Goal: Register for event/course

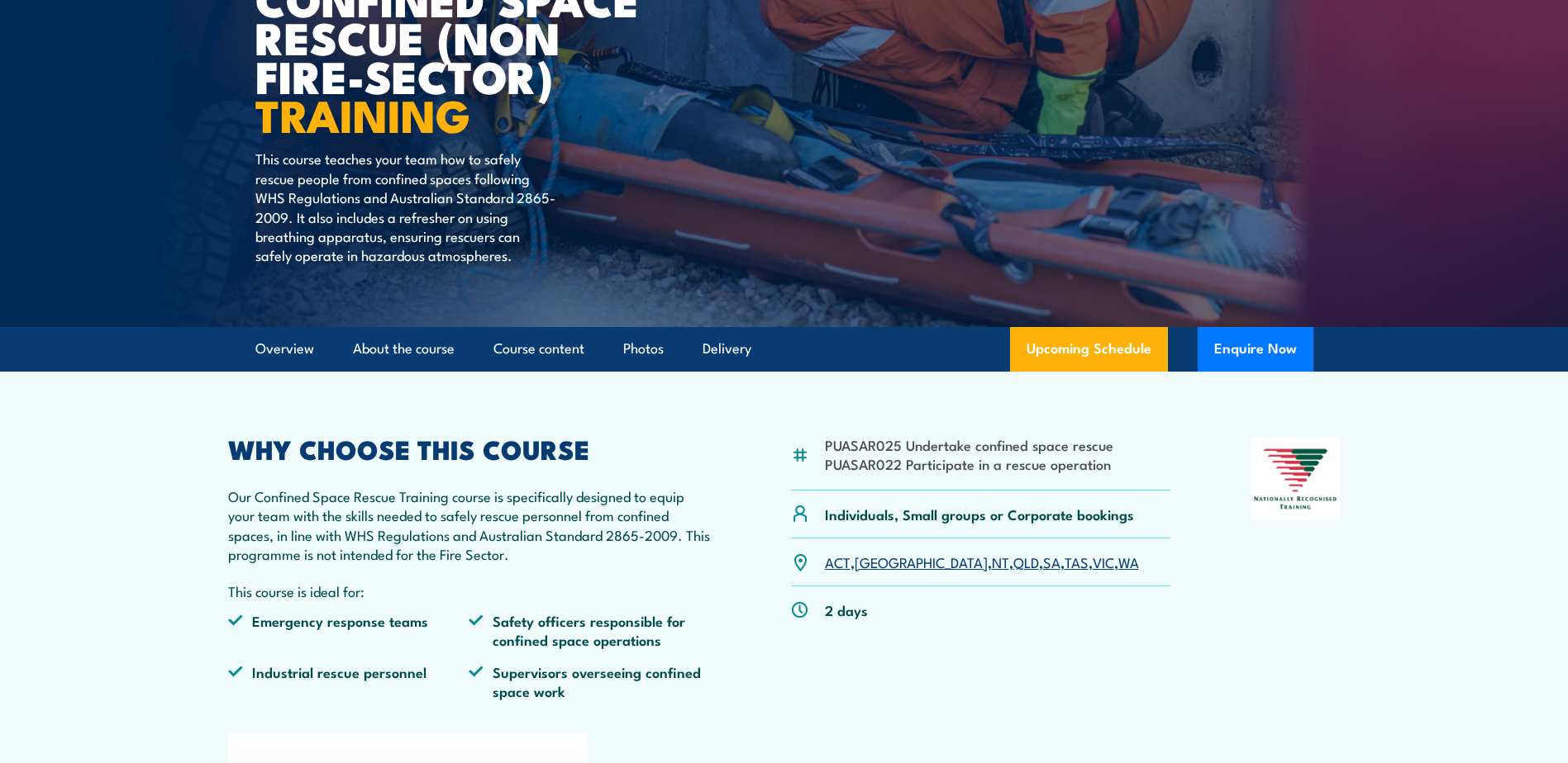
scroll to position [248, 0]
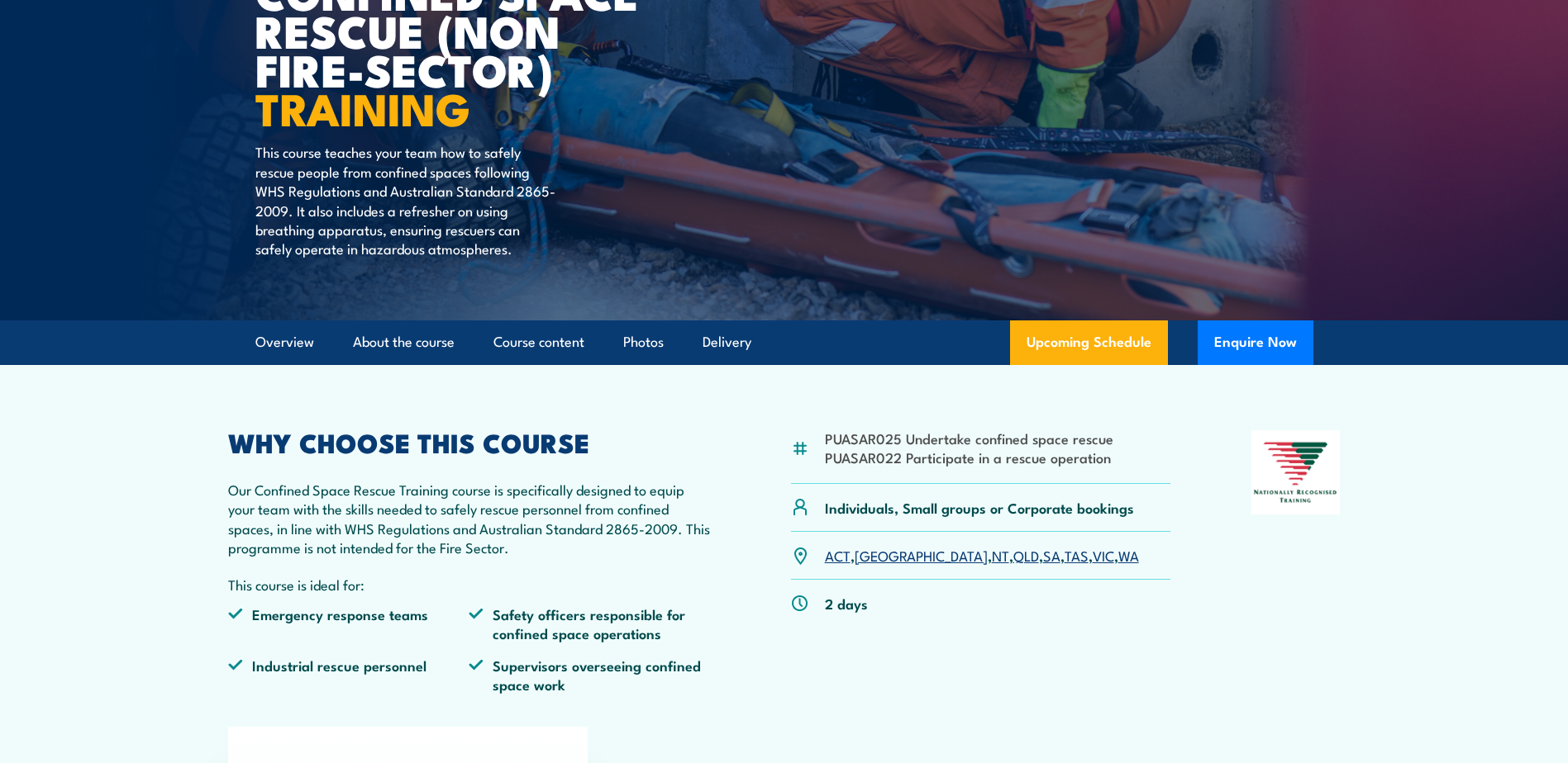
click at [1118, 558] on link "WA" at bounding box center [1128, 555] width 21 height 20
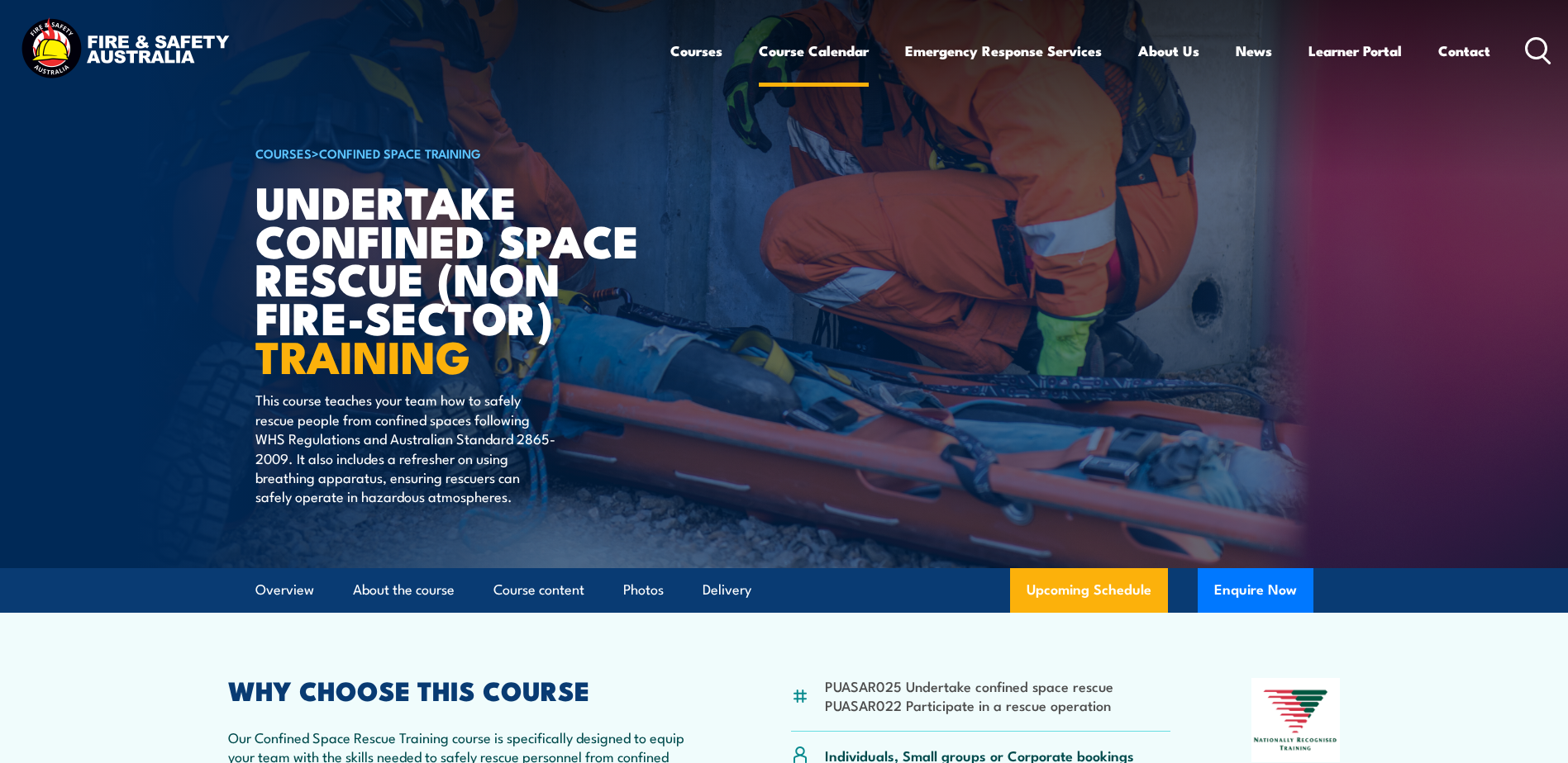
click at [780, 51] on link "Course Calendar" at bounding box center [813, 50] width 110 height 44
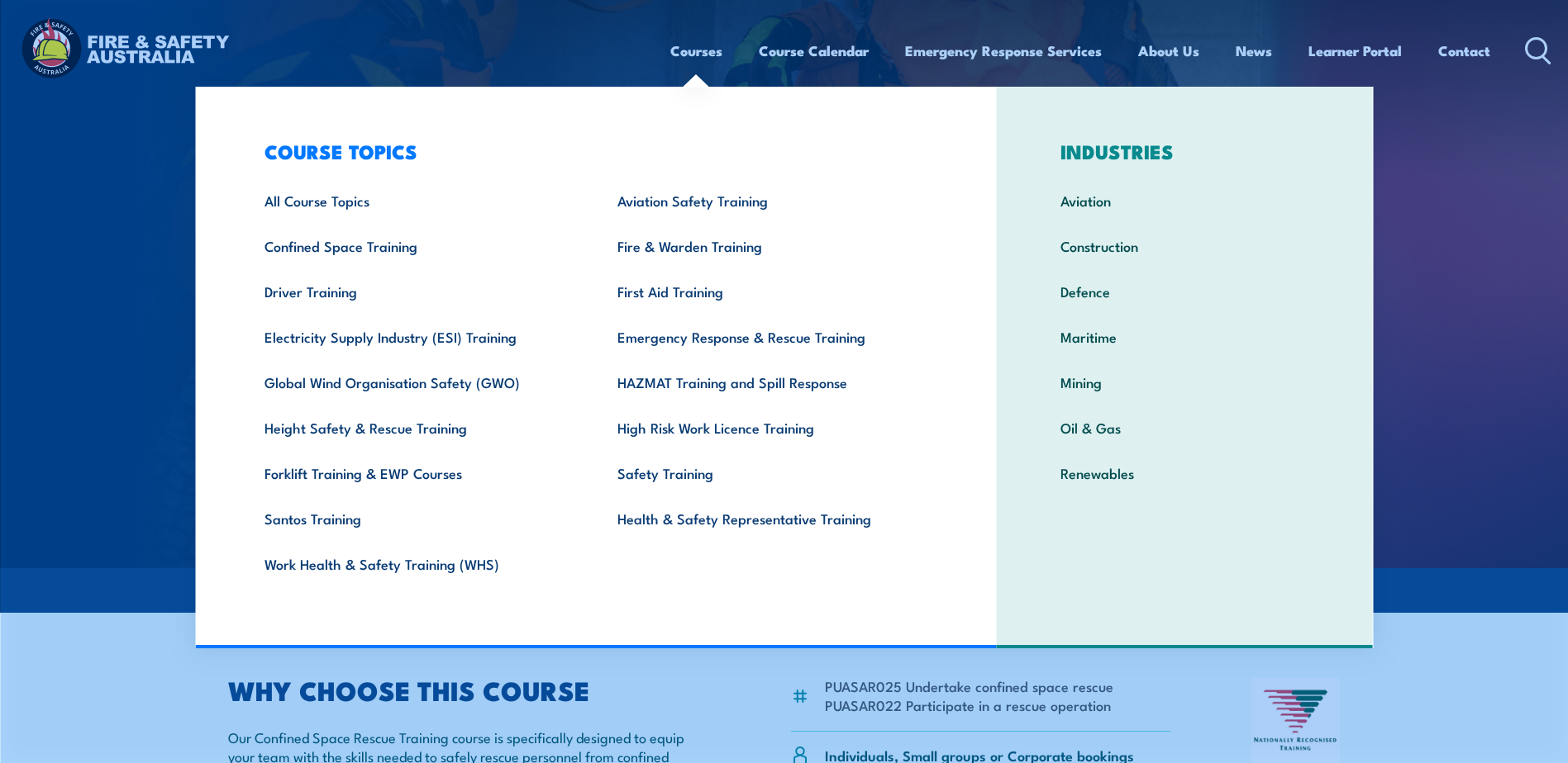
click at [703, 46] on link "Courses" at bounding box center [697, 50] width 52 height 44
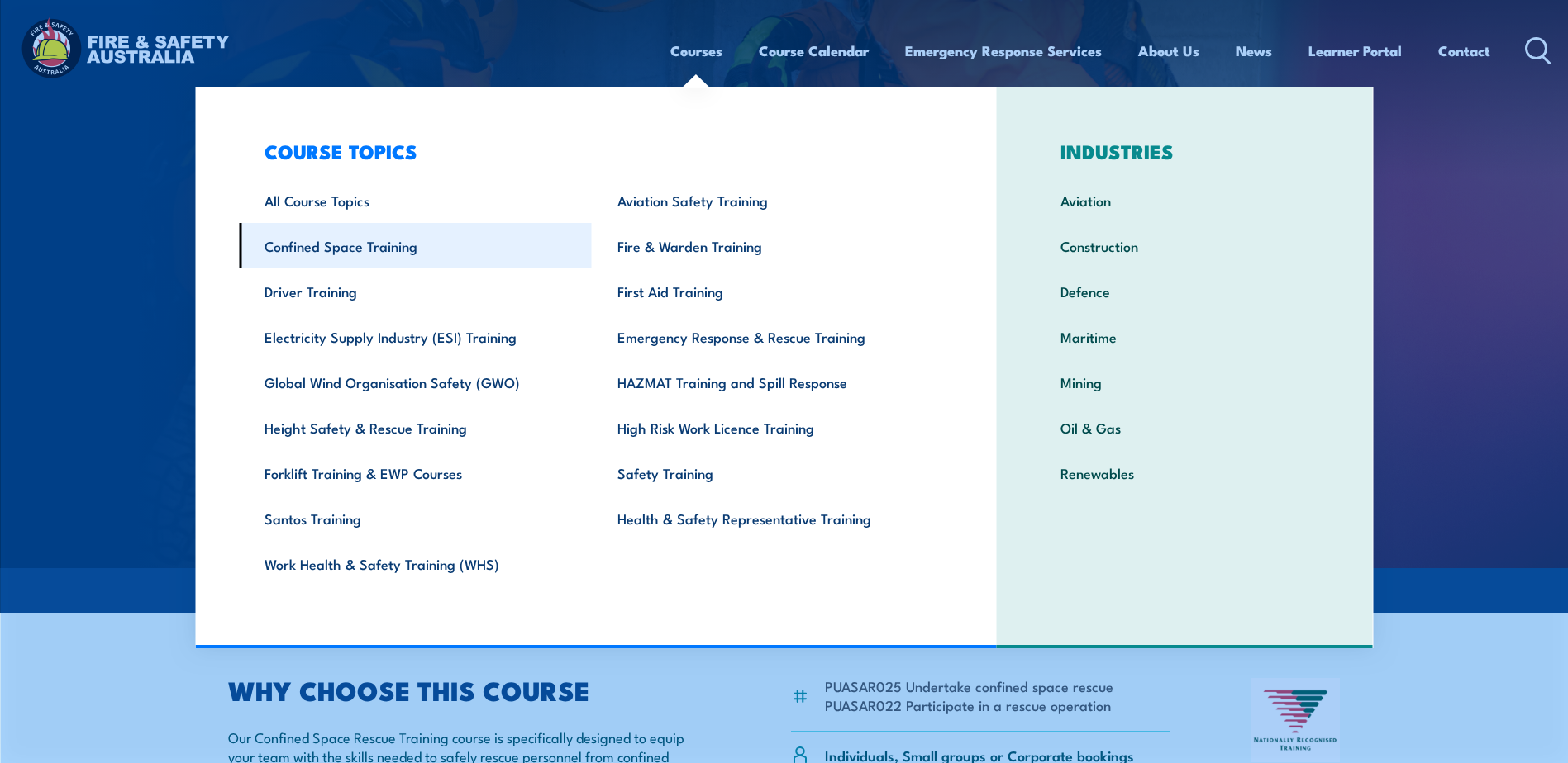
click at [322, 244] on link "Confined Space Training" at bounding box center [416, 245] width 353 height 45
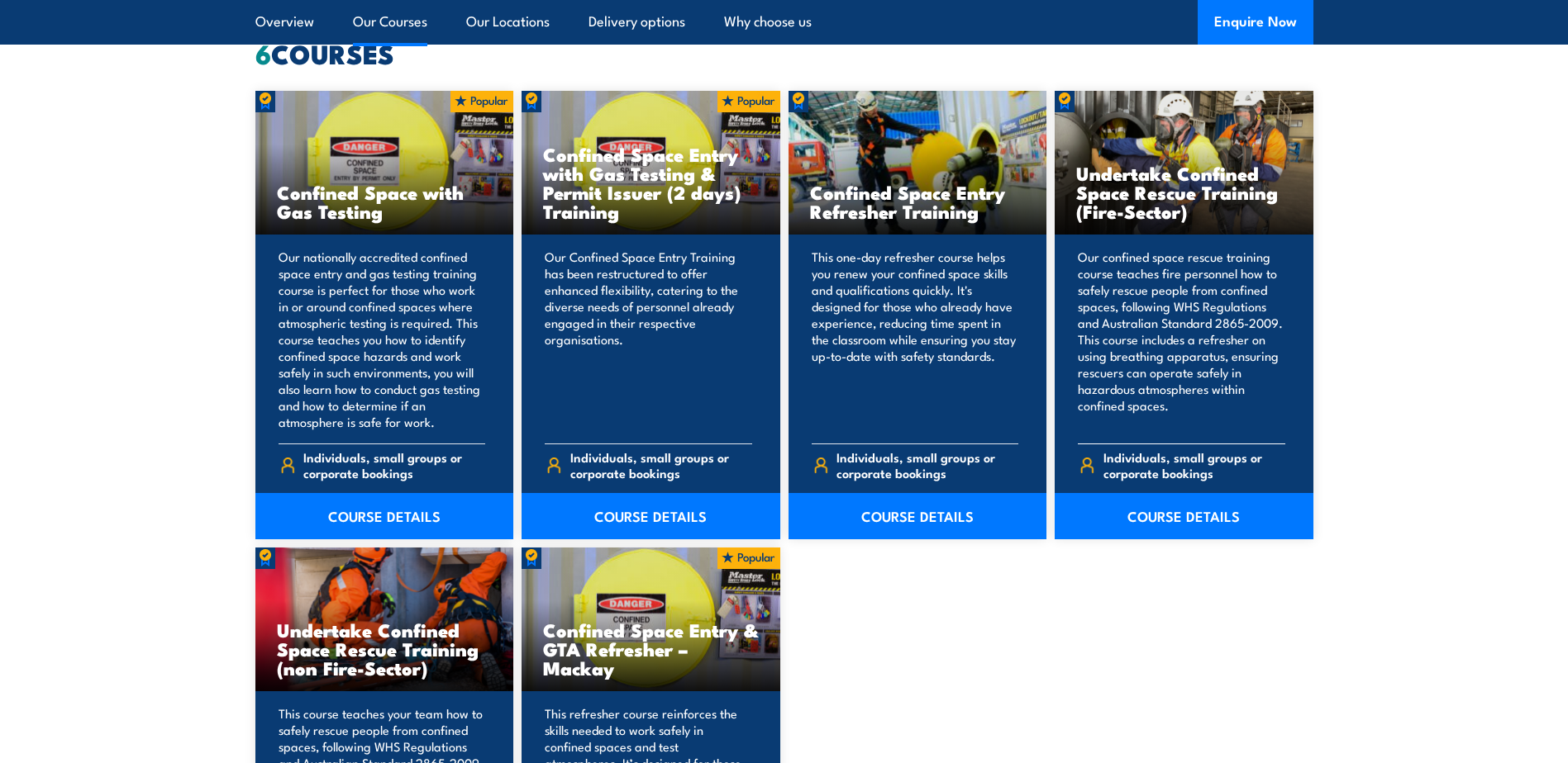
scroll to position [1239, 0]
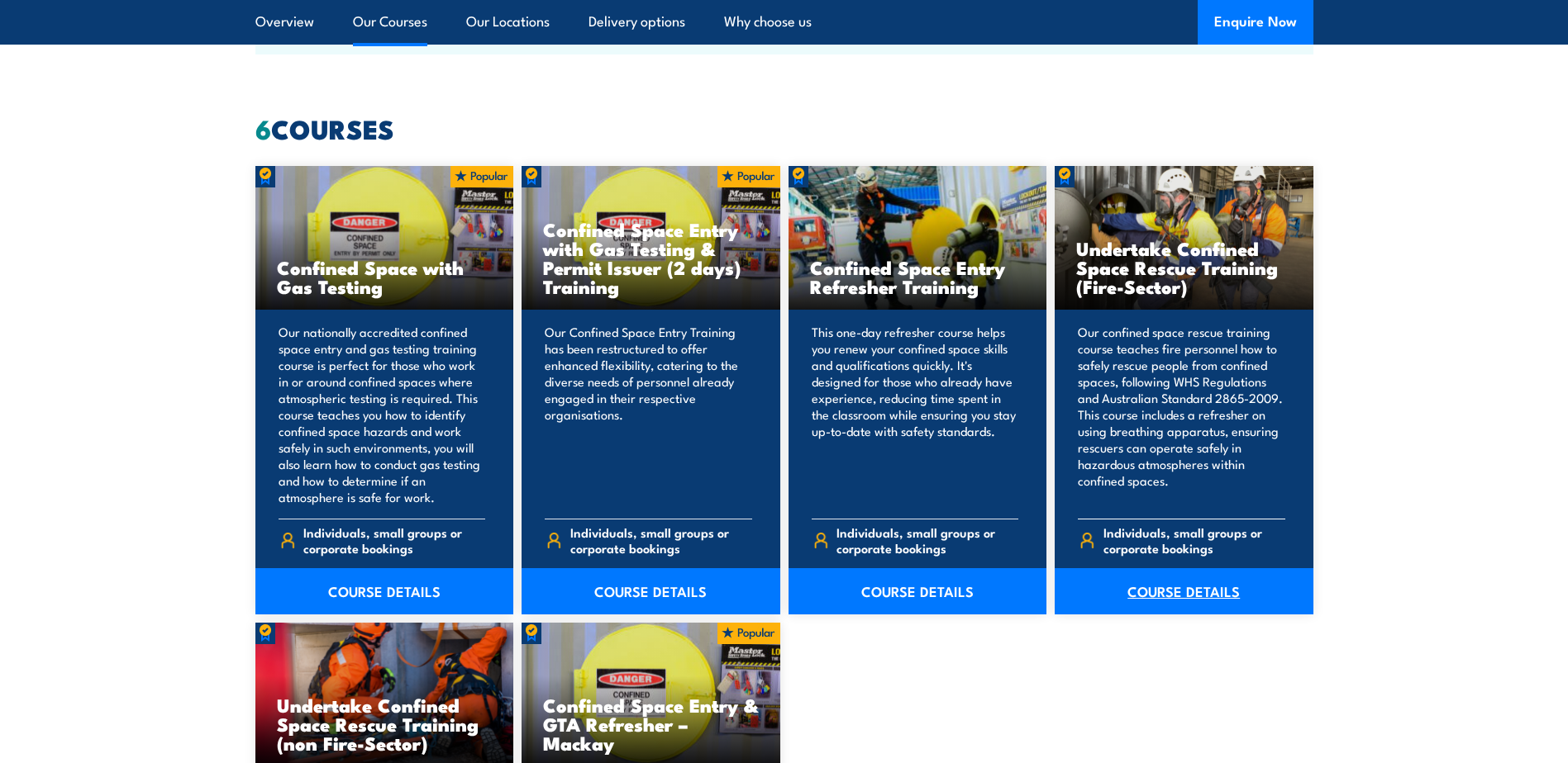
click at [1169, 583] on link "COURSE DETAILS" at bounding box center [1184, 592] width 259 height 46
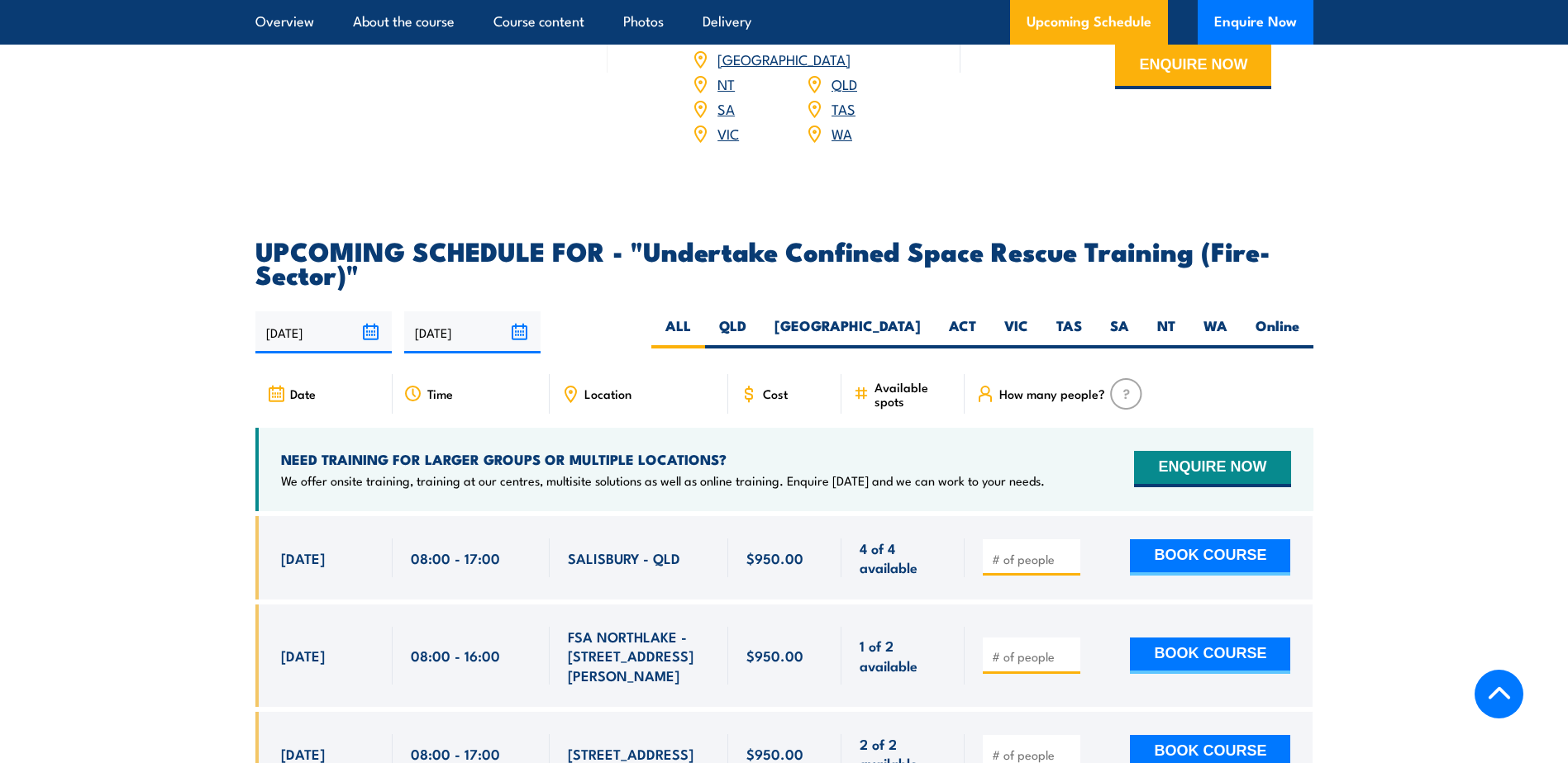
scroll to position [2643, 0]
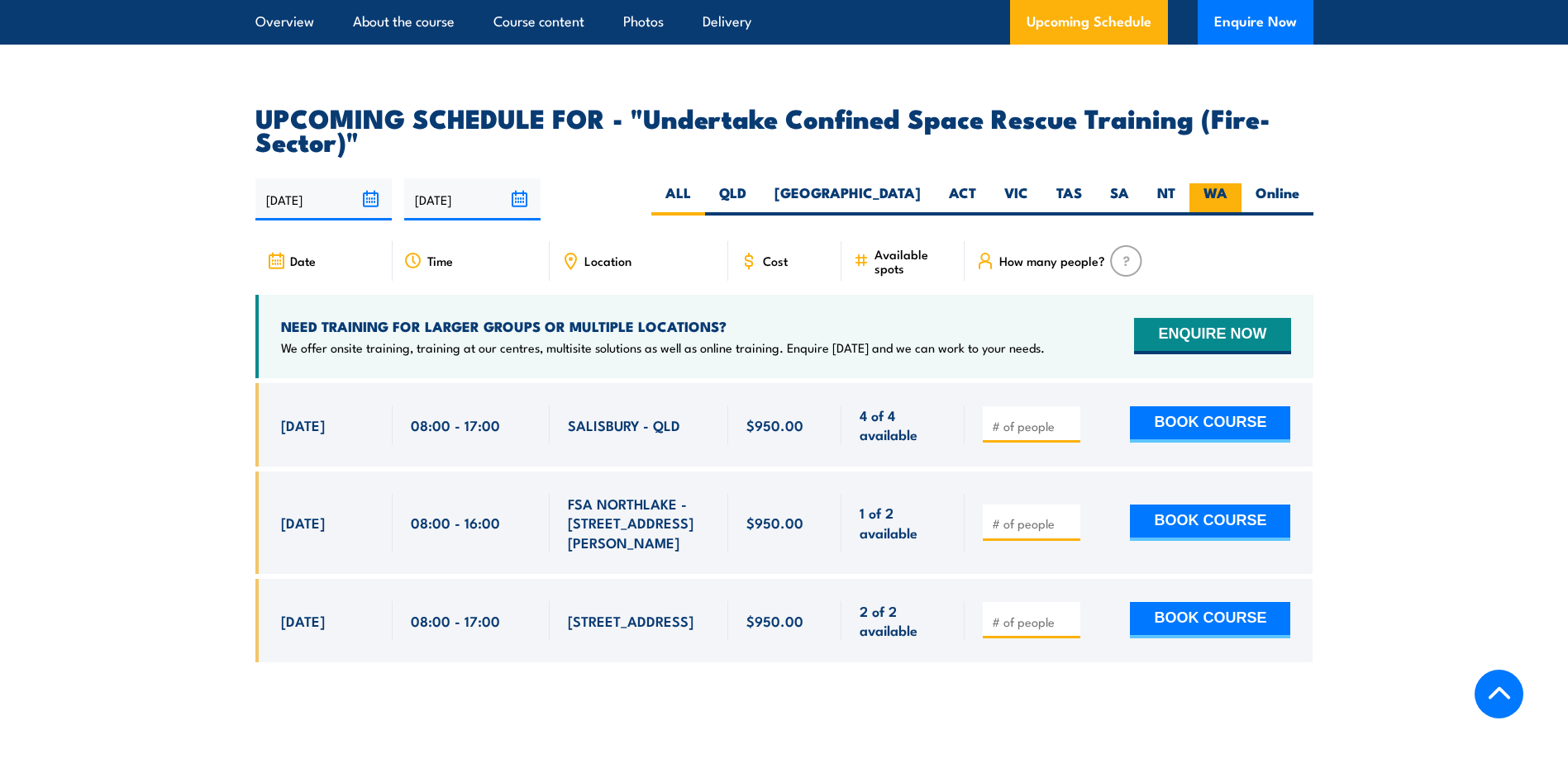
click at [1213, 184] on label "WA" at bounding box center [1216, 200] width 52 height 32
click at [1227, 184] on input "WA" at bounding box center [1233, 189] width 11 height 11
radio input "true"
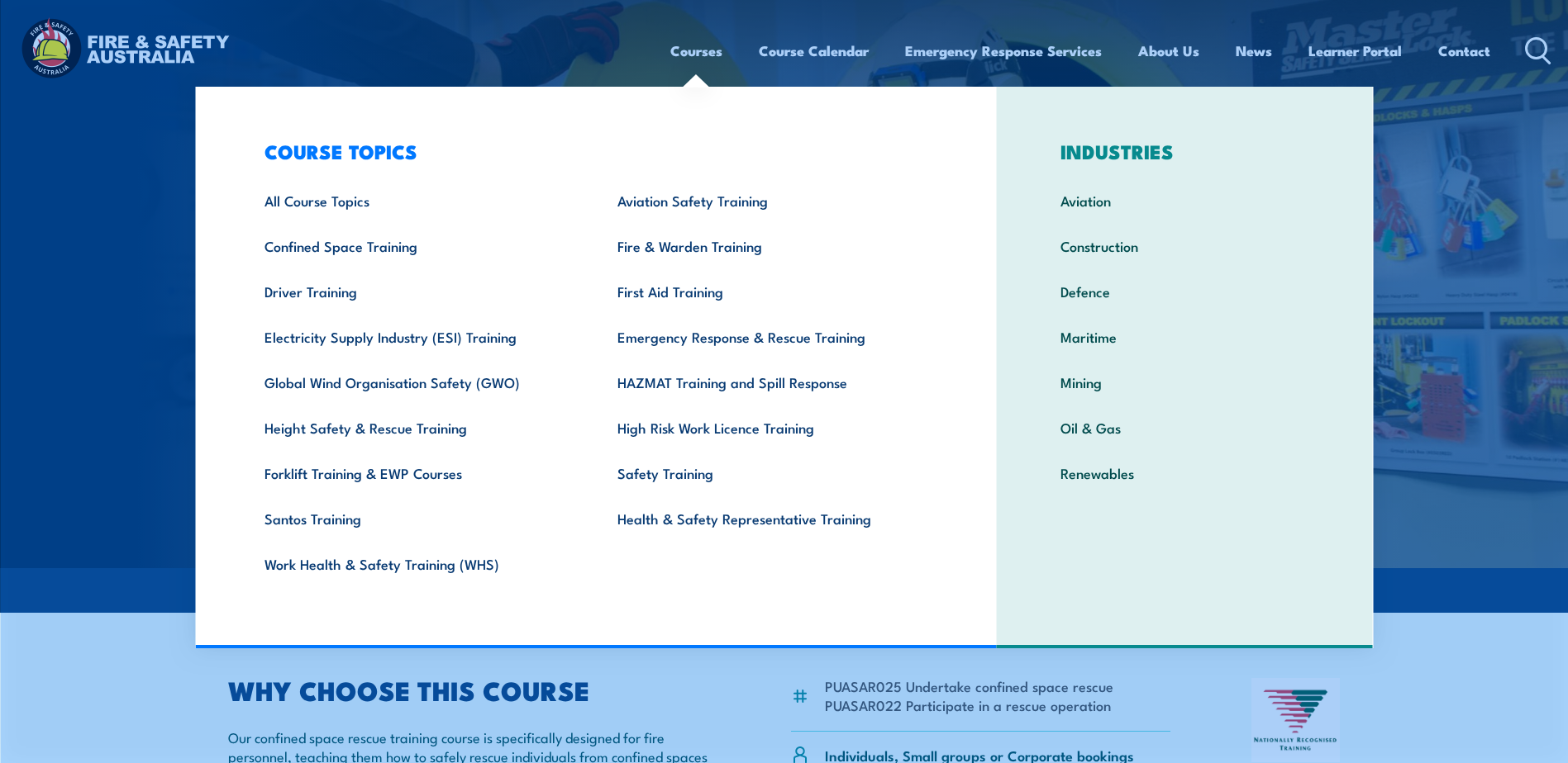
click at [672, 60] on link "Courses" at bounding box center [697, 50] width 52 height 44
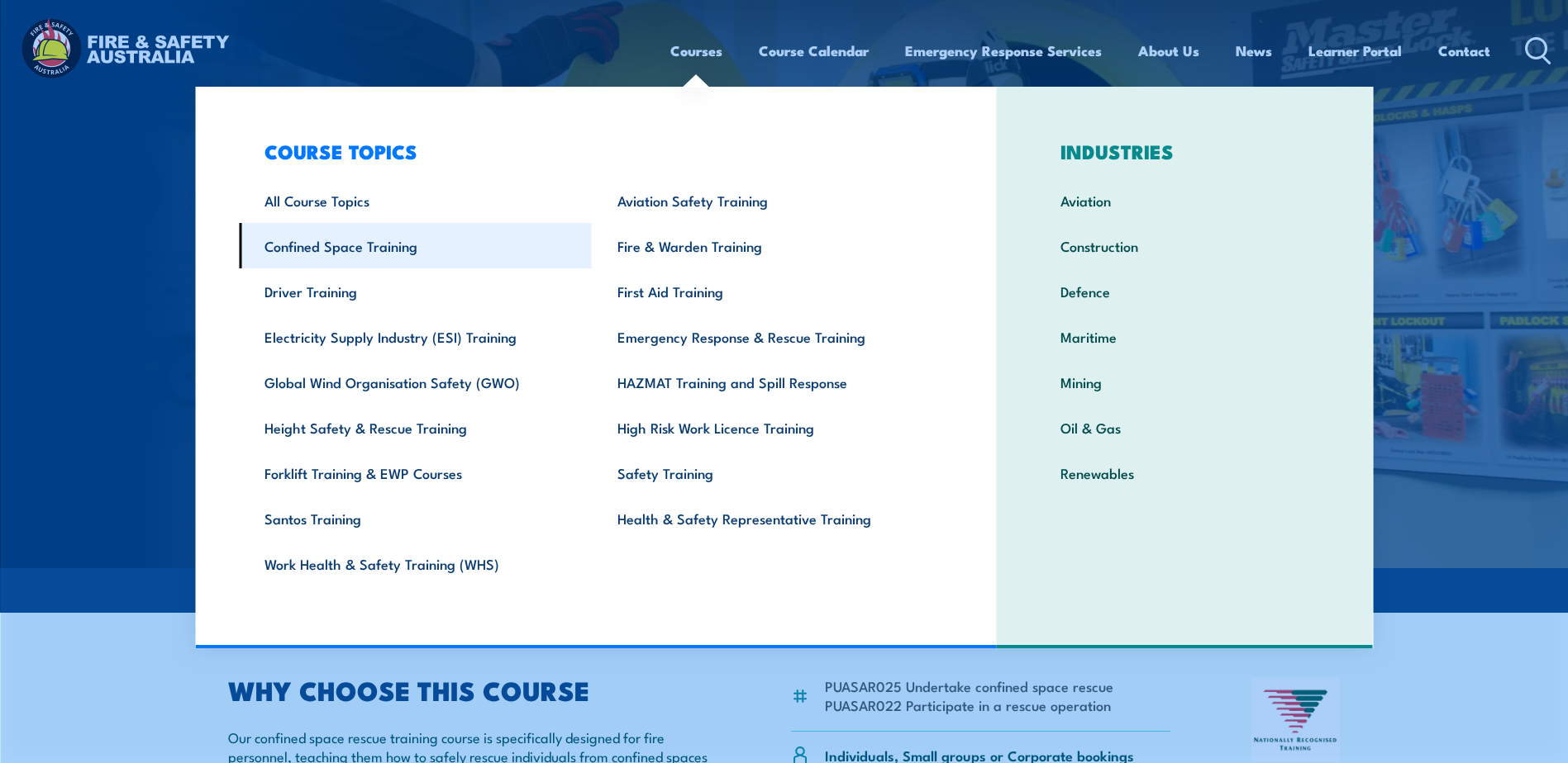
click at [347, 257] on link "Confined Space Training" at bounding box center [416, 245] width 353 height 45
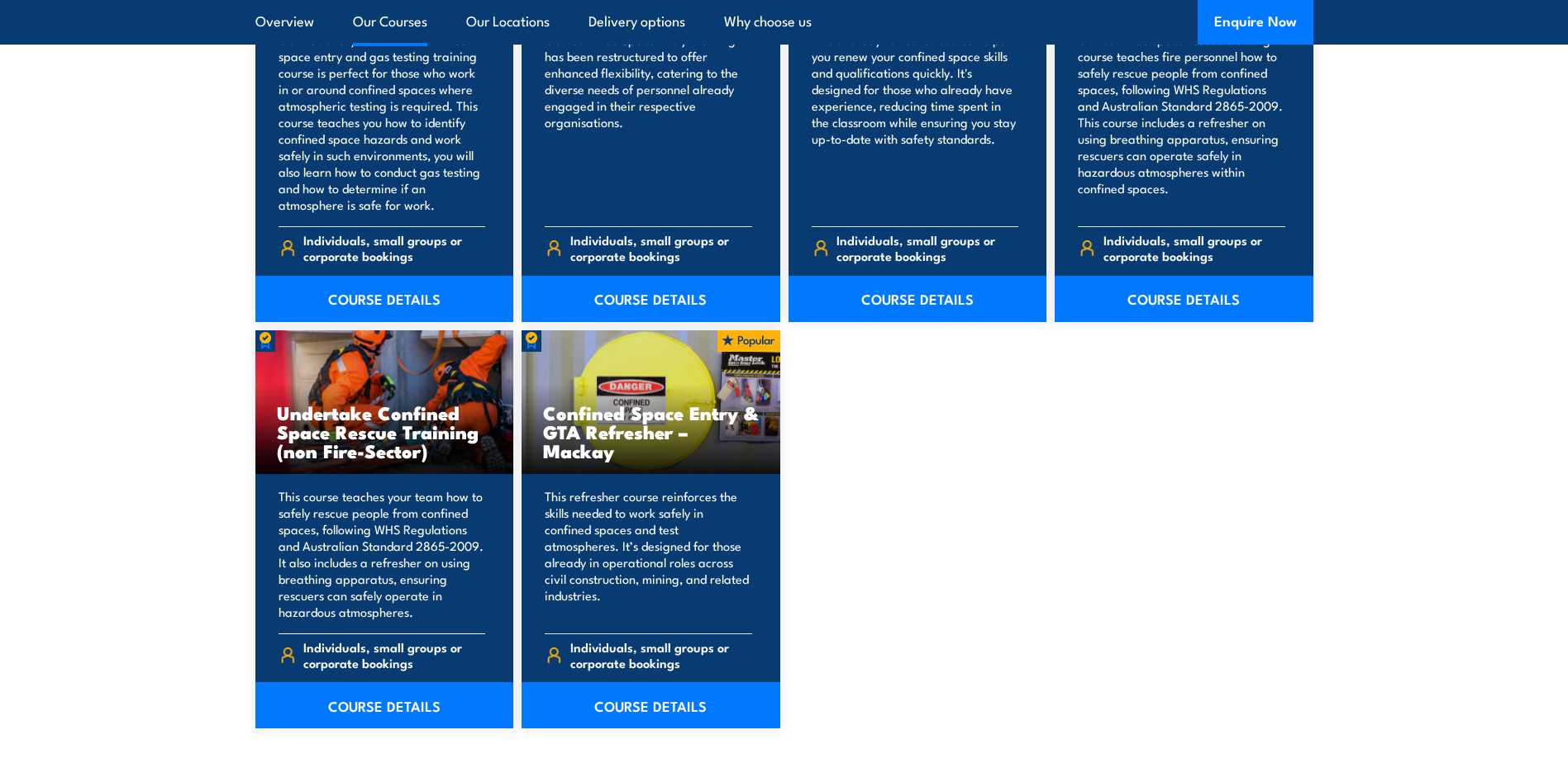
scroll to position [1652, 0]
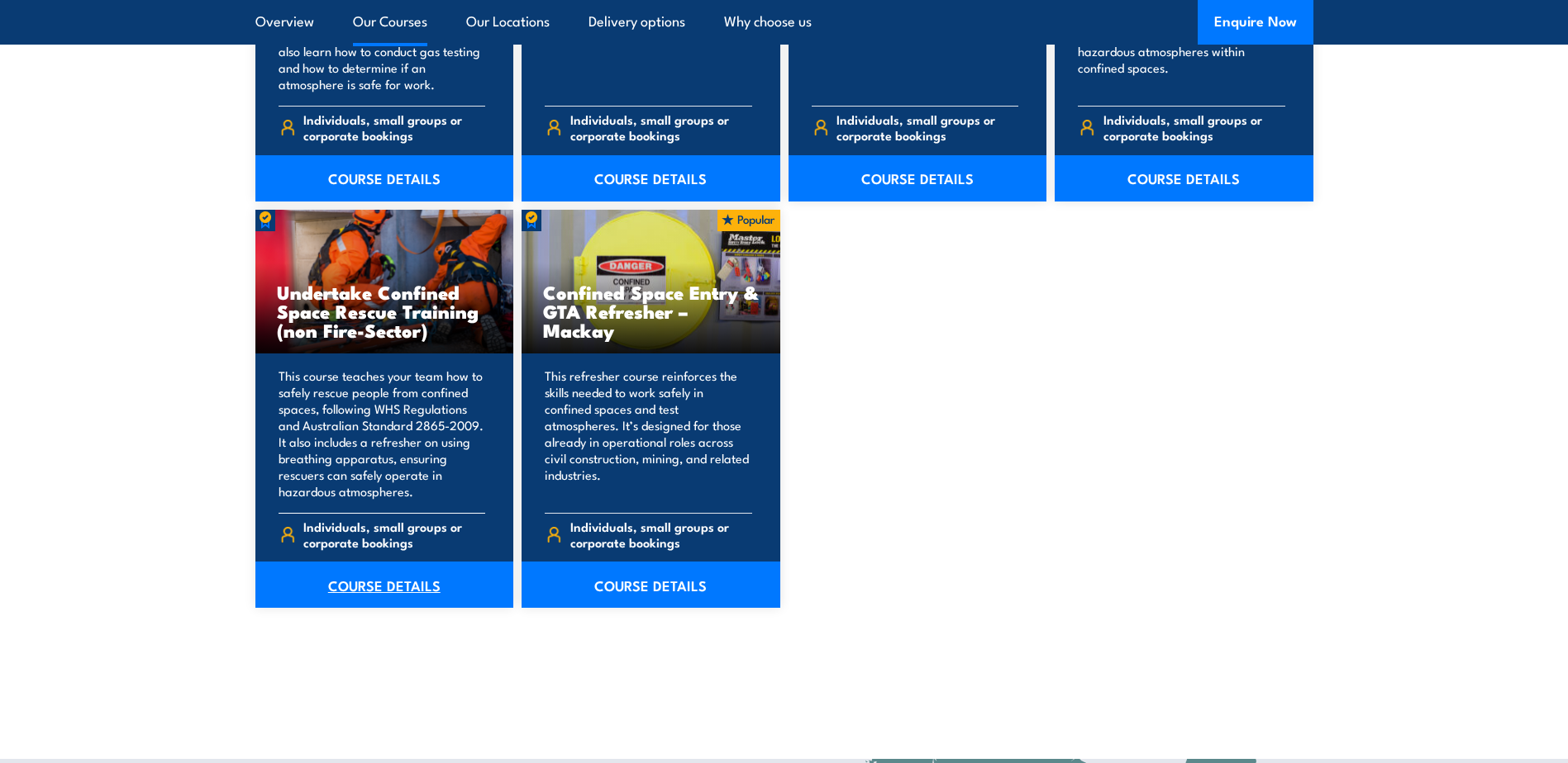
click at [368, 587] on link "COURSE DETAILS" at bounding box center [384, 585] width 259 height 46
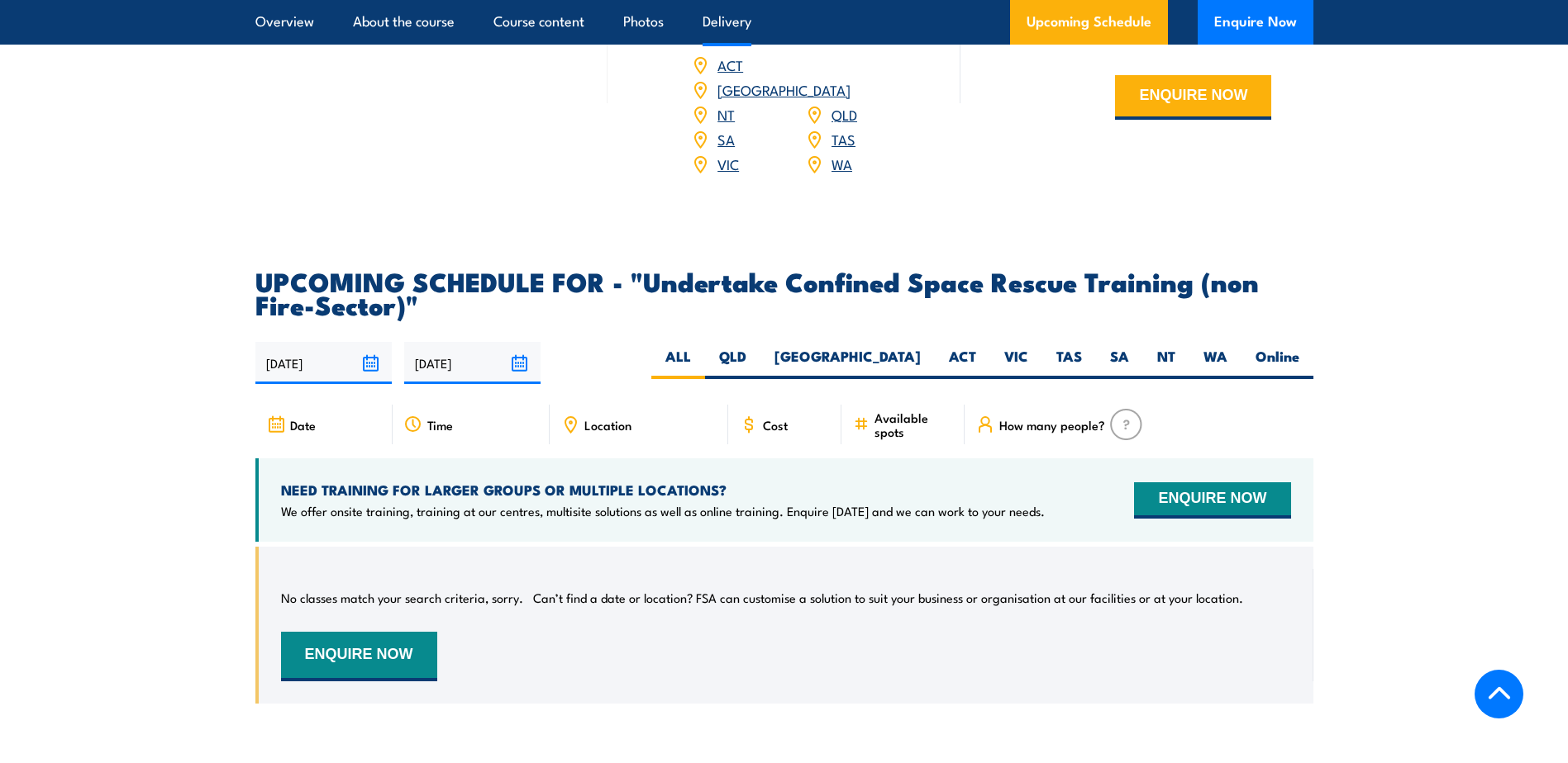
scroll to position [2809, 0]
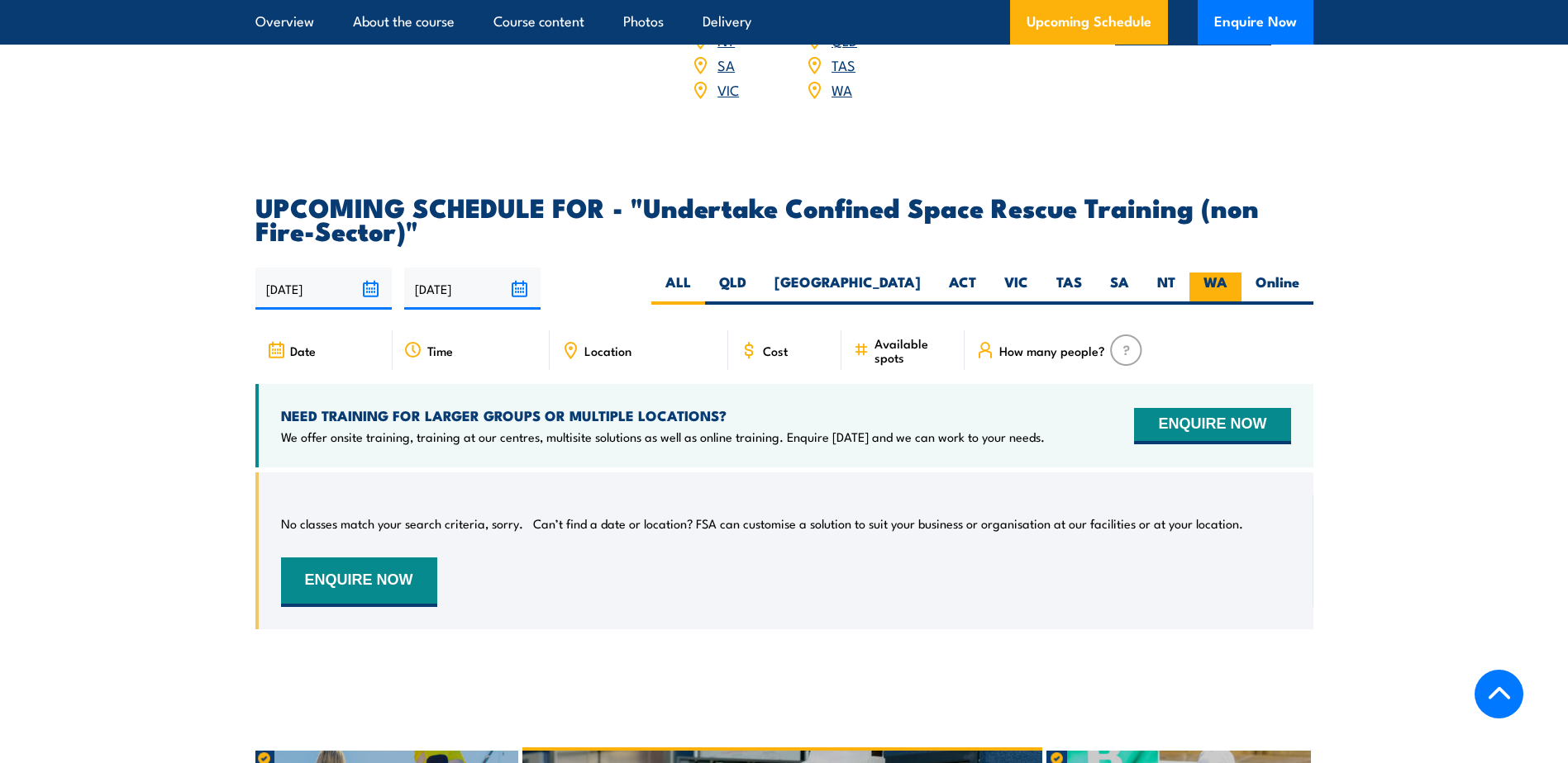
click at [1212, 273] on label "WA" at bounding box center [1216, 289] width 52 height 32
click at [1227, 273] on input "WA" at bounding box center [1233, 278] width 11 height 11
radio input "true"
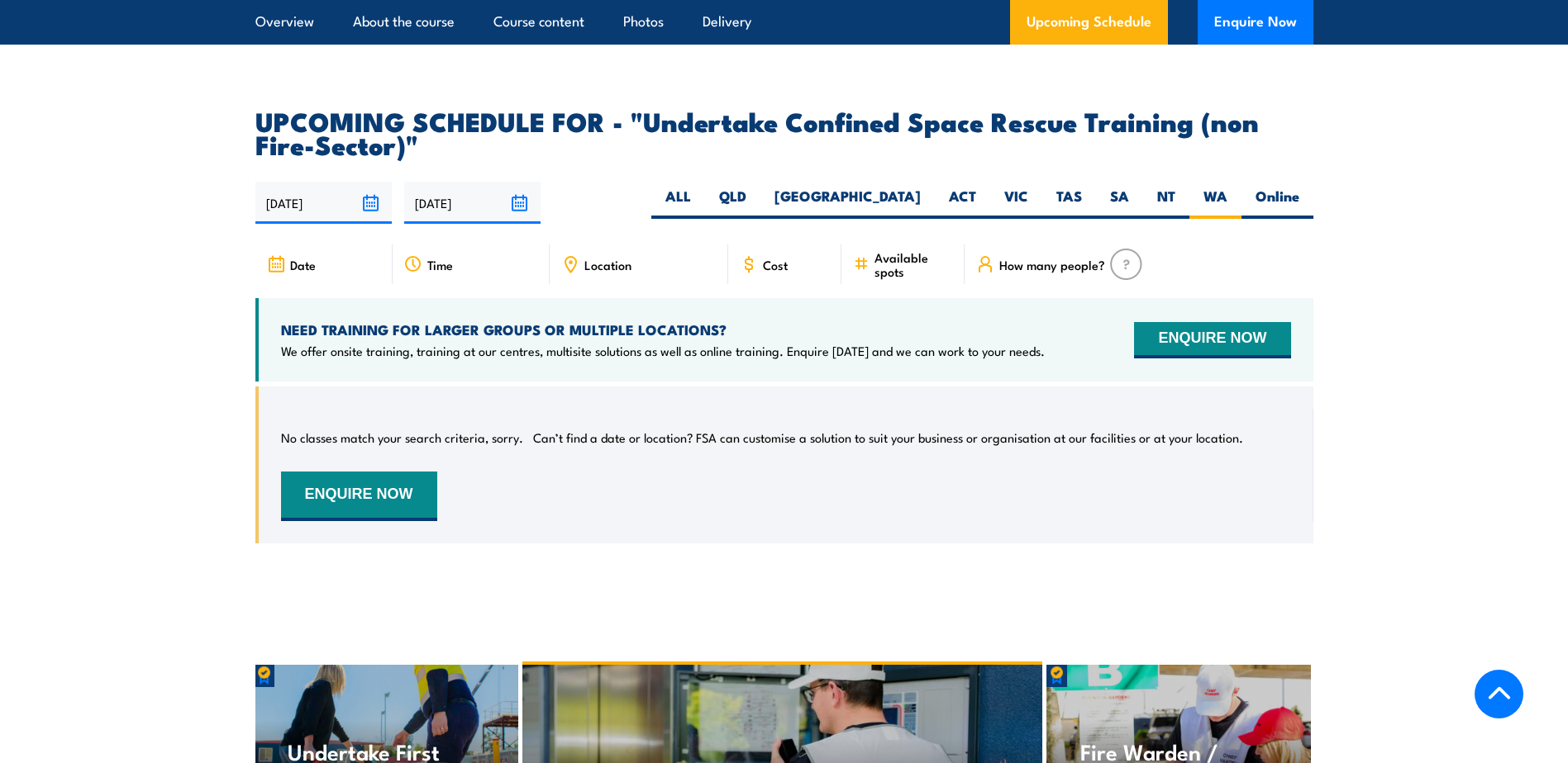
scroll to position [2979, 0]
